Goal: Task Accomplishment & Management: Complete application form

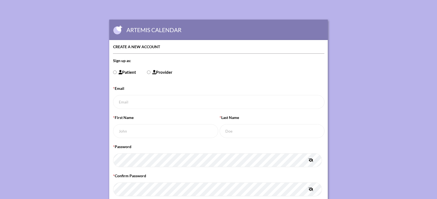
click at [113, 72] on input "Patient" at bounding box center [115, 73] width 4 height 4
radio input "true"
click at [138, 101] on input "* Email" at bounding box center [219, 102] width 212 height 14
type input "[PERSON_NAME][EMAIL_ADDRESS][DOMAIN_NAME]"
type input "[PERSON_NAME]"
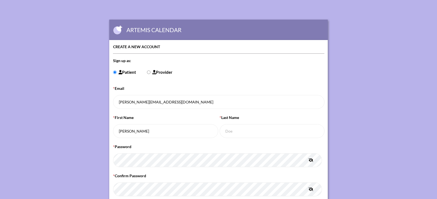
type input "[PERSON_NAME]"
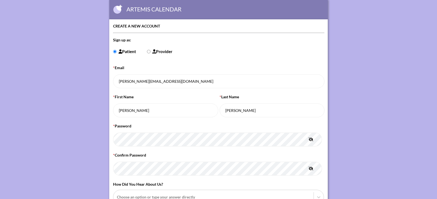
scroll to position [55, 0]
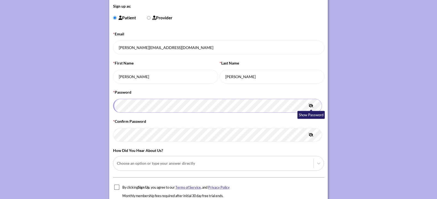
click at [309, 106] on icon "button" at bounding box center [310, 106] width 5 height 4
click at [309, 106] on icon "button" at bounding box center [311, 106] width 4 height 4
click at [308, 104] on icon "button" at bounding box center [310, 106] width 5 height 4
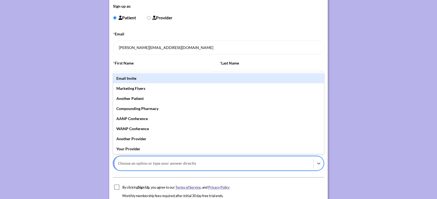
click at [157, 162] on div at bounding box center [214, 163] width 192 height 7
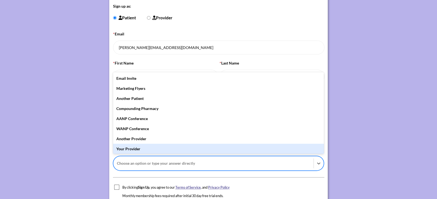
click at [141, 150] on div "Your Provider" at bounding box center [218, 149] width 211 height 10
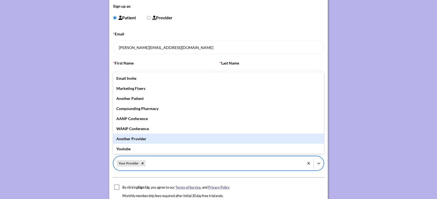
scroll to position [31, 0]
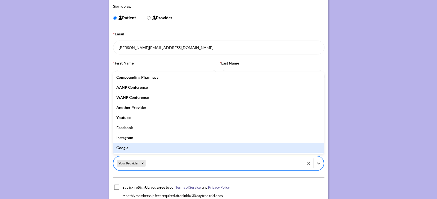
click at [116, 188] on input "checkbox" at bounding box center [116, 187] width 5 height 5
checkbox input "true"
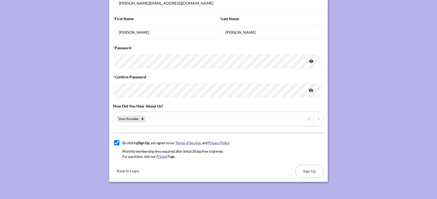
scroll to position [101, 0]
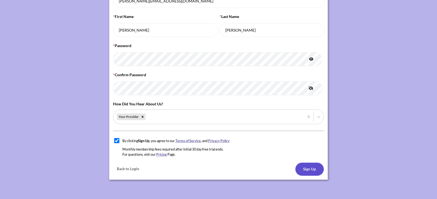
click at [313, 169] on button "Sign Up" at bounding box center [309, 169] width 29 height 13
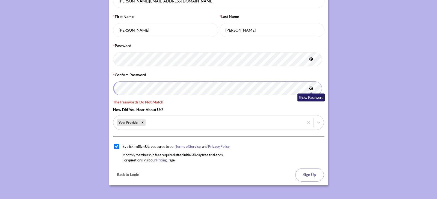
click at [308, 88] on icon "button" at bounding box center [310, 89] width 5 height 4
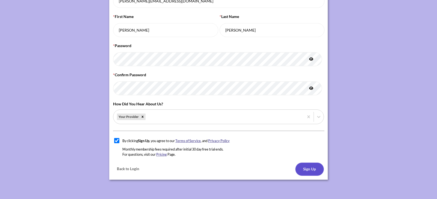
click at [310, 169] on button "Sign Up" at bounding box center [309, 169] width 29 height 13
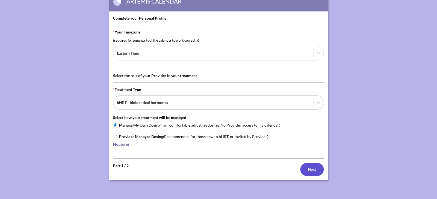
click at [309, 169] on button "Next" at bounding box center [312, 169] width 24 height 13
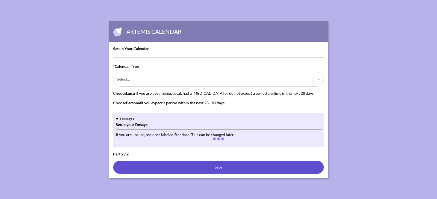
scroll to position [0, 0]
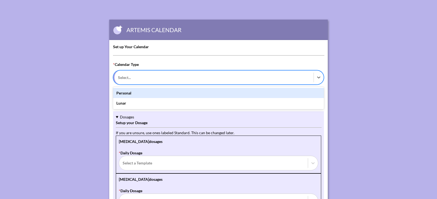
click at [166, 78] on div at bounding box center [214, 77] width 192 height 7
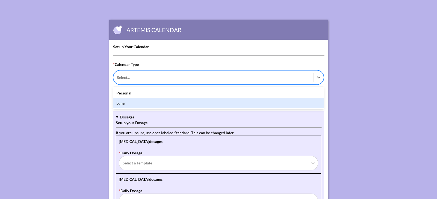
click at [150, 104] on div "Lunar" at bounding box center [218, 103] width 211 height 10
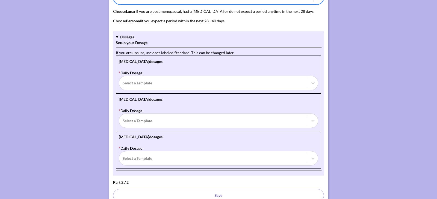
scroll to position [82, 0]
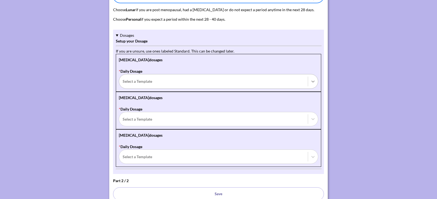
click at [310, 80] on icon at bounding box center [312, 81] width 5 height 5
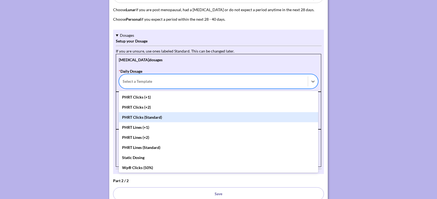
click at [157, 118] on div "PHRT Clicks (Standard)" at bounding box center [218, 117] width 199 height 10
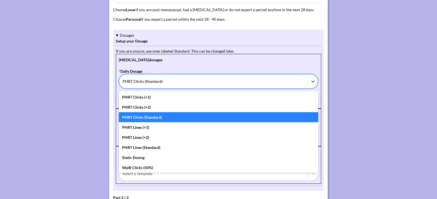
click at [310, 80] on icon at bounding box center [312, 81] width 5 height 5
click at [172, 117] on div "PHRT Clicks (Standard)" at bounding box center [218, 117] width 199 height 10
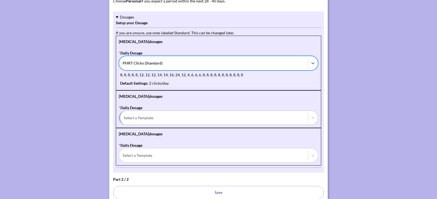
scroll to position [109, 0]
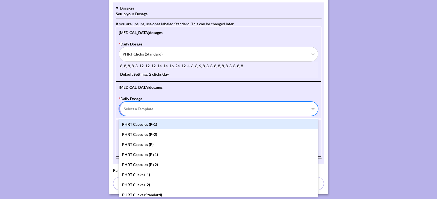
click at [197, 109] on div at bounding box center [214, 109] width 180 height 7
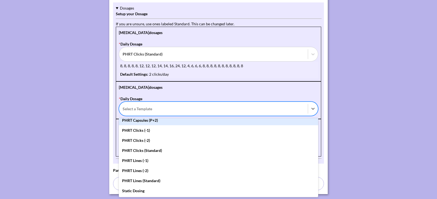
scroll to position [55, 0]
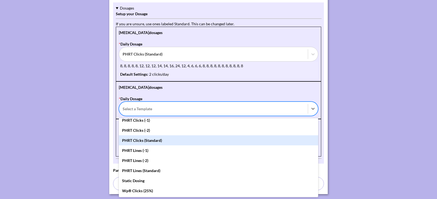
click at [156, 142] on div "PHRT Clicks (Standard)" at bounding box center [218, 141] width 199 height 10
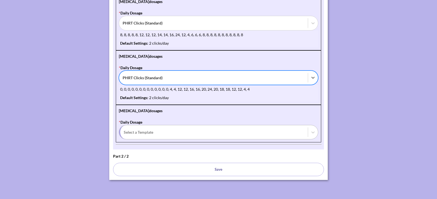
scroll to position [141, 0]
click at [310, 131] on icon at bounding box center [312, 132] width 5 height 5
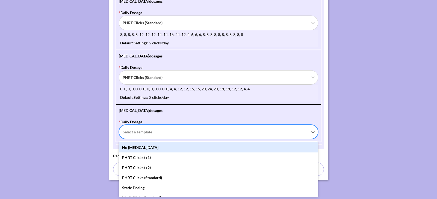
click at [179, 148] on div "No [MEDICAL_DATA]" at bounding box center [218, 148] width 199 height 10
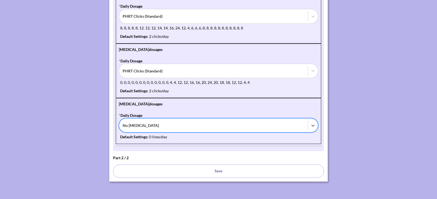
scroll to position [149, 0]
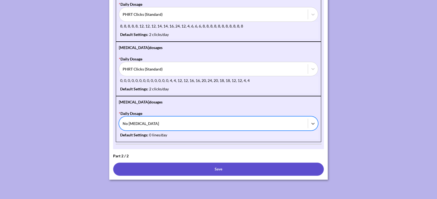
click at [217, 168] on button "Save" at bounding box center [218, 169] width 211 height 13
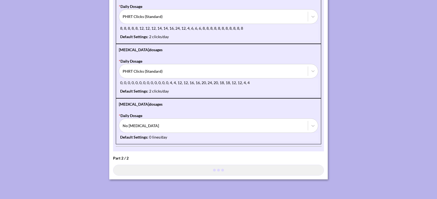
scroll to position [147, 0]
